Goal: Navigation & Orientation: Find specific page/section

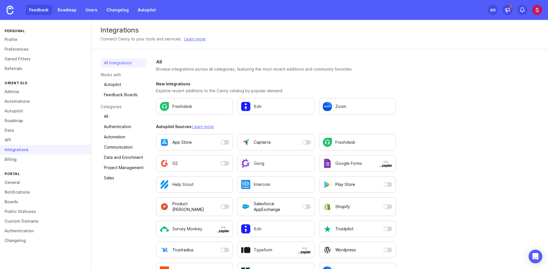
click at [34, 8] on link "Feedback" at bounding box center [39, 10] width 26 height 10
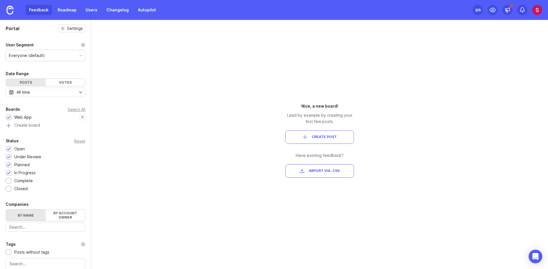
click at [43, 33] on div "Portal Settings User Segment Everyone (default) Date Range Posts Votes All time…" at bounding box center [45, 187] width 91 height 335
click at [23, 36] on div "Portal Settings User Segment Everyone (default) Date Range Posts Votes All time…" at bounding box center [45, 187] width 91 height 335
click at [40, 67] on div "Portal Settings User Segment Everyone (default) Date Range Posts Votes All time…" at bounding box center [45, 187] width 91 height 335
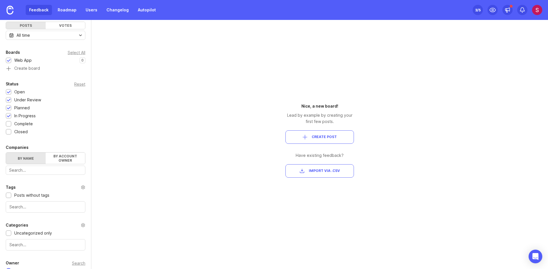
scroll to position [85, 0]
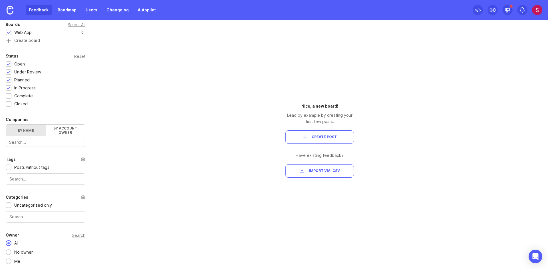
click at [263, 84] on div "Portal Settings User Segment Everyone (default) Date Range Posts Votes All time…" at bounding box center [274, 145] width 548 height 250
click at [72, 10] on link "Roadmap" at bounding box center [67, 10] width 26 height 10
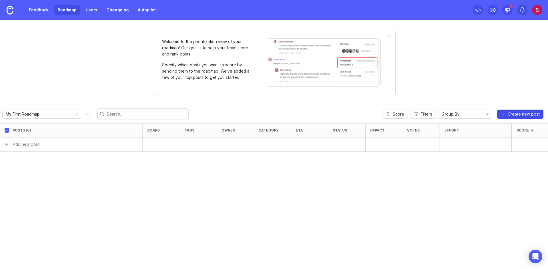
click at [526, 114] on span "Create new post" at bounding box center [523, 115] width 32 height 6
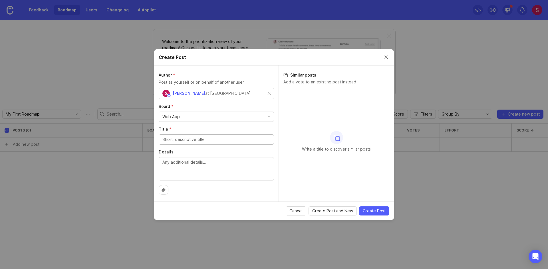
click at [175, 120] on div "Web App" at bounding box center [216, 117] width 115 height 10
click at [183, 114] on div "Web App" at bounding box center [216, 117] width 115 height 10
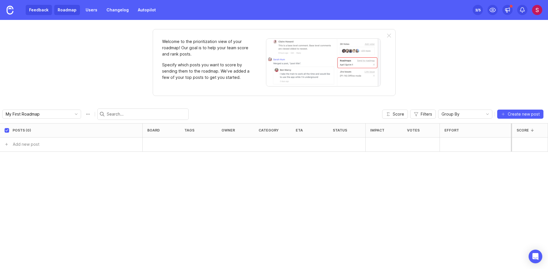
click at [43, 14] on link "Feedback" at bounding box center [39, 10] width 26 height 10
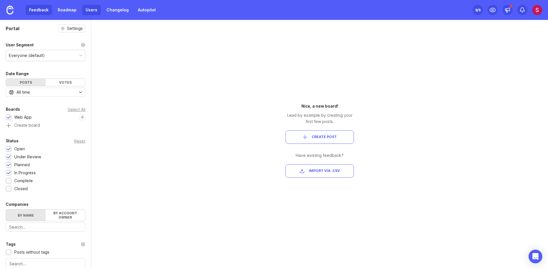
click at [86, 10] on link "Users" at bounding box center [91, 10] width 19 height 10
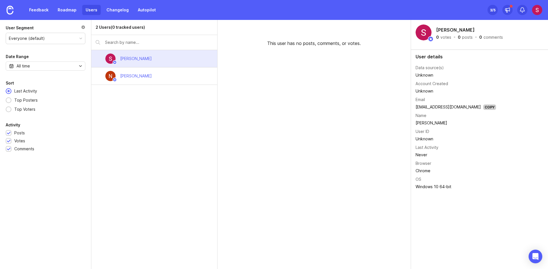
click at [291, 90] on div "This user has no posts, comments, or votes." at bounding box center [313, 145] width 193 height 250
click at [257, 73] on div "This user has no posts, comments, or votes." at bounding box center [313, 145] width 193 height 250
